Goal: Information Seeking & Learning: Learn about a topic

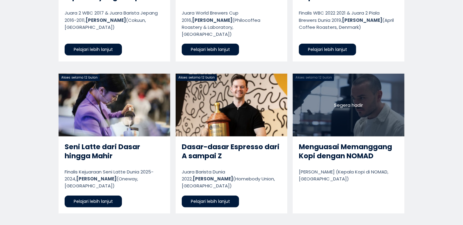
scroll to position [694, 243]
click at [216, 172] on link "Dasar-dasar Espresso dari A sampai Z" at bounding box center [232, 144] width 112 height 140
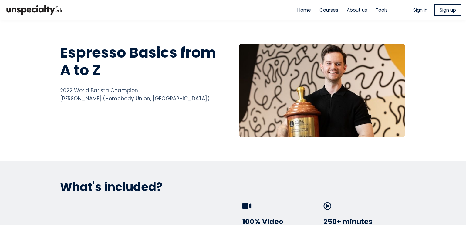
click at [325, 12] on span "Courses" at bounding box center [328, 9] width 19 height 7
